Goal: Transaction & Acquisition: Obtain resource

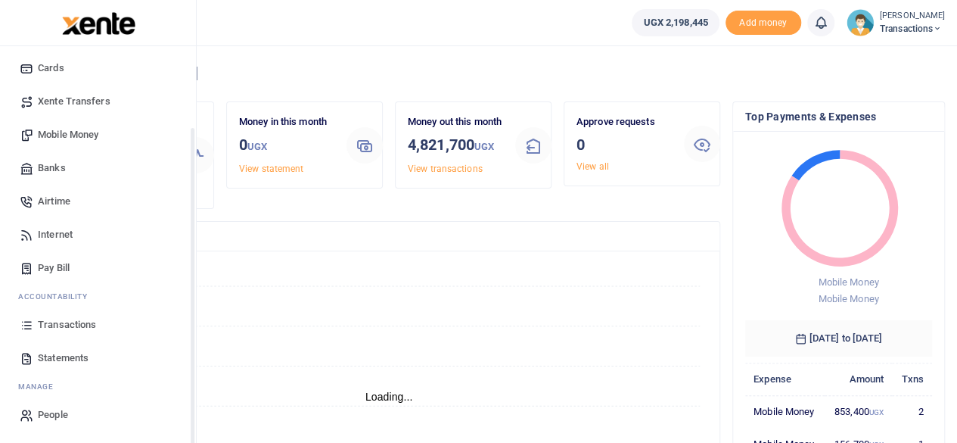
scroll to position [12, 12]
click at [59, 358] on span "Statements" at bounding box center [63, 357] width 51 height 15
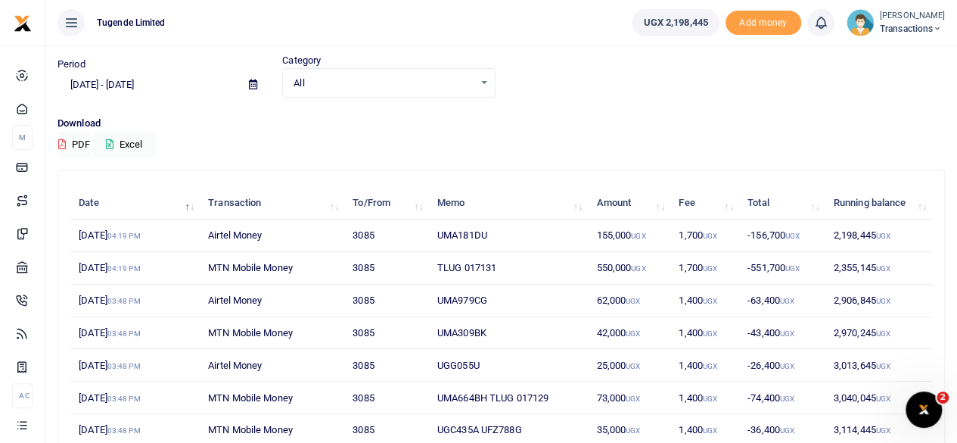
click at [253, 89] on icon at bounding box center [253, 84] width 8 height 10
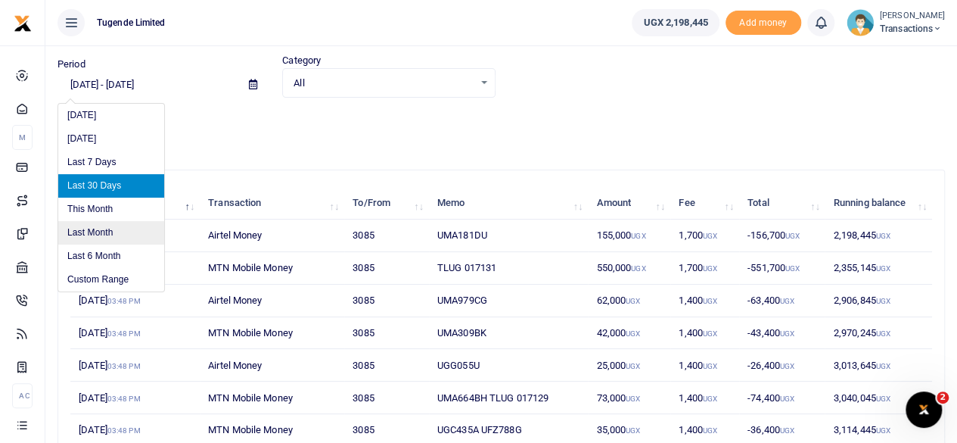
click at [102, 224] on li "Last Month" at bounding box center [111, 232] width 106 height 23
type input "[DATE] - [DATE]"
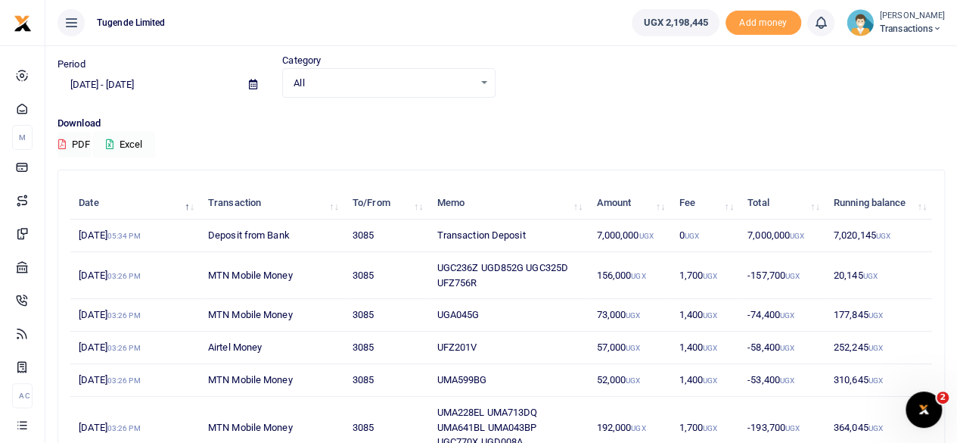
click at [124, 140] on button "Excel" at bounding box center [124, 145] width 62 height 26
